Goal: Check status

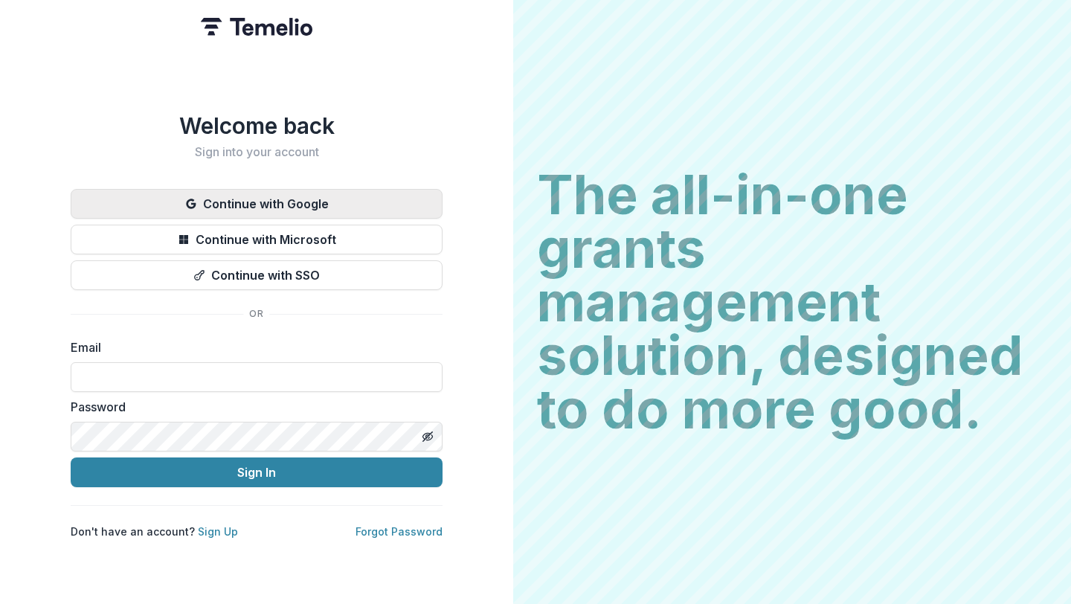
click at [320, 200] on button "Continue with Google" at bounding box center [257, 204] width 372 height 30
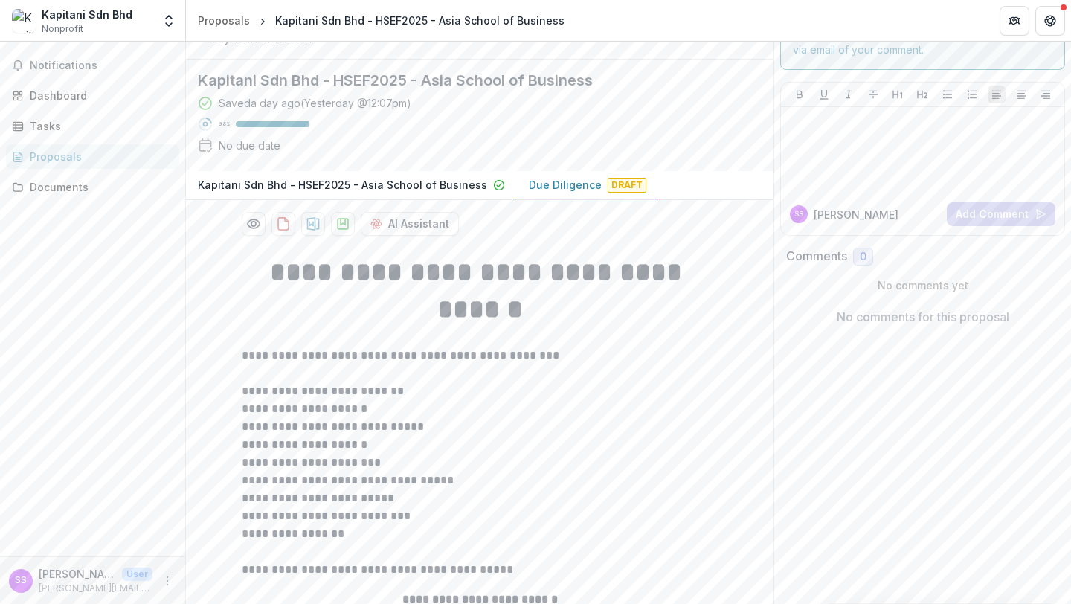
scroll to position [141, 0]
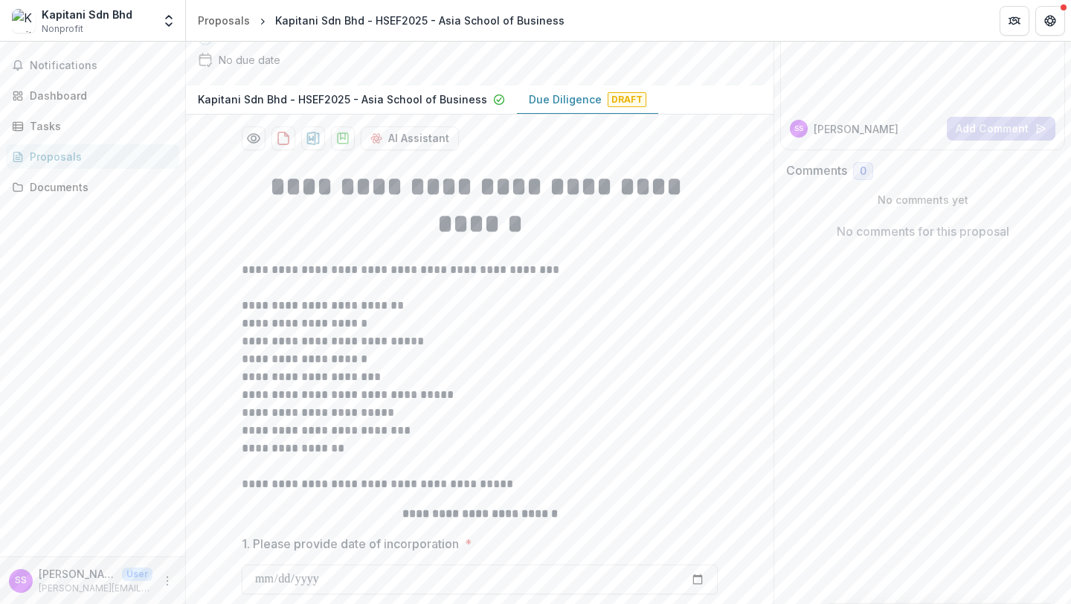
click at [462, 115] on button "Kapitani Sdn Bhd - HSEF2025 - Asia School of Business" at bounding box center [351, 100] width 331 height 29
click at [579, 115] on button "Due Diligence Draft" at bounding box center [587, 100] width 141 height 29
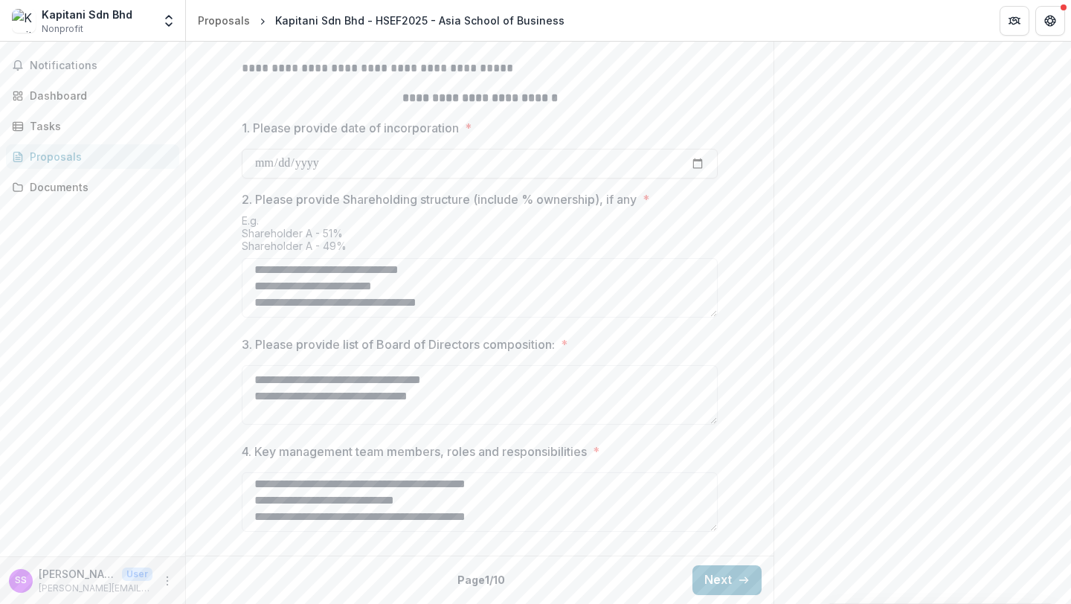
scroll to position [92, 0]
